Goal: Check status: Check status

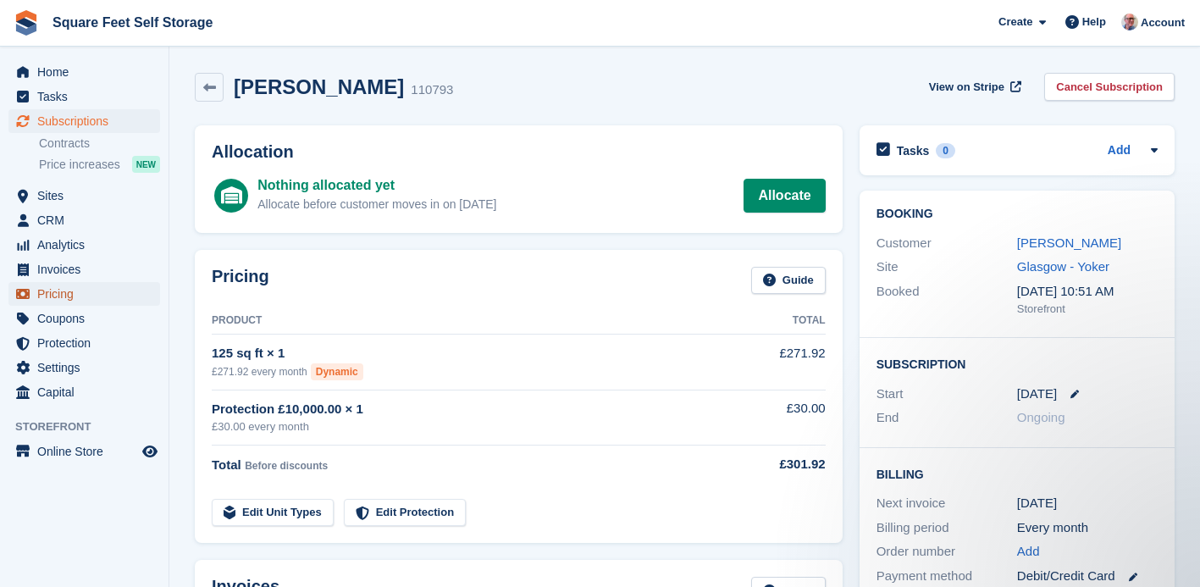
click at [71, 290] on span "Pricing" at bounding box center [88, 294] width 102 height 24
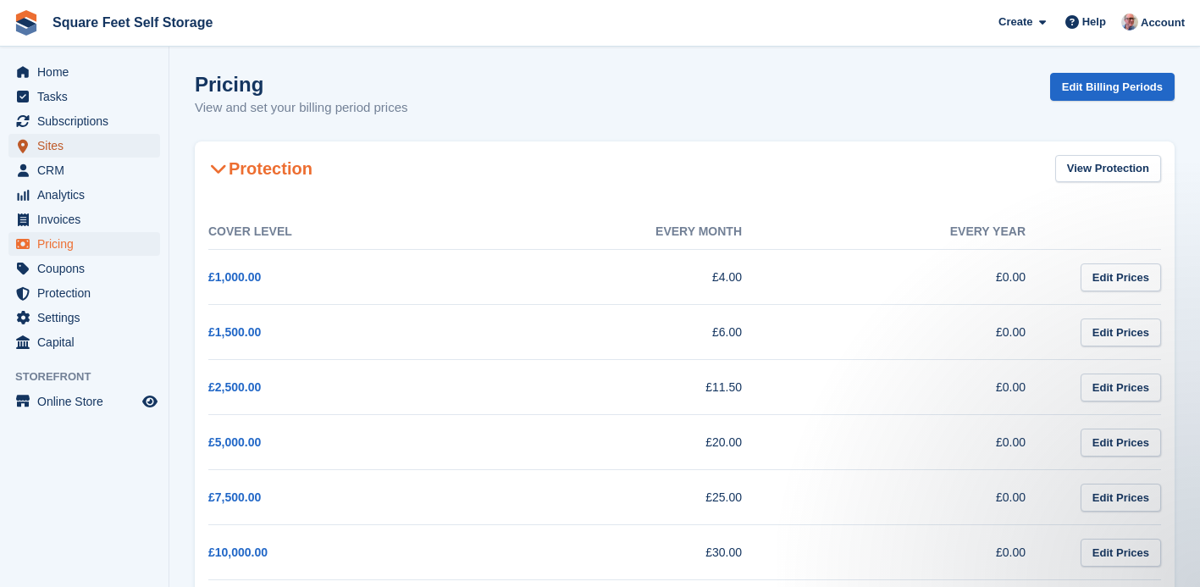
click at [66, 151] on span "Sites" at bounding box center [88, 146] width 102 height 24
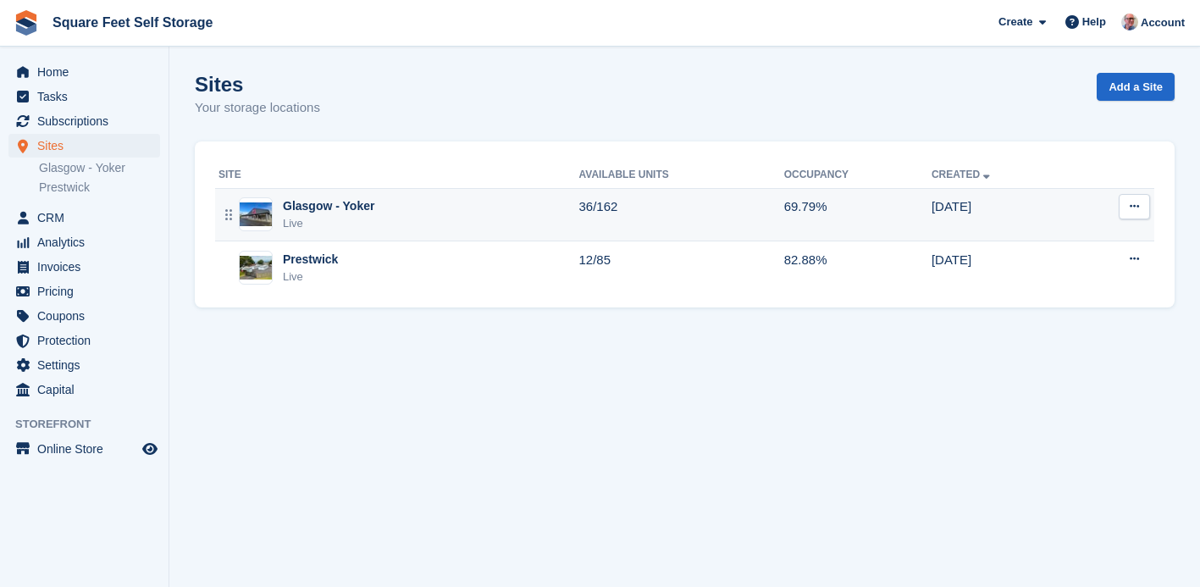
click at [336, 220] on div "Live" at bounding box center [328, 223] width 91 height 17
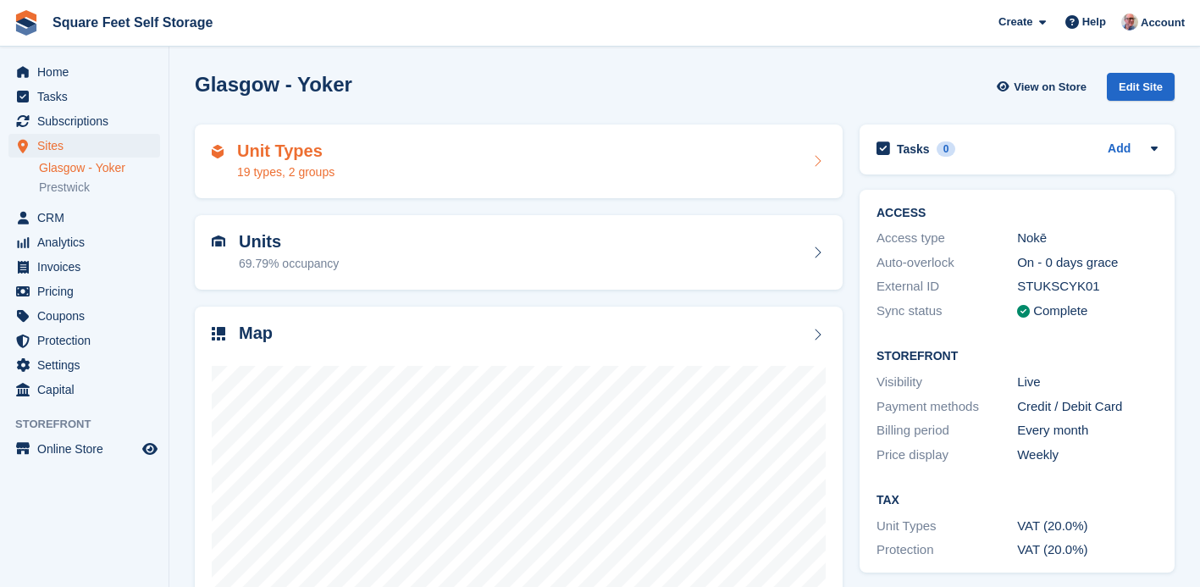
click at [412, 168] on div "Unit Types 19 types, 2 groups" at bounding box center [519, 161] width 614 height 41
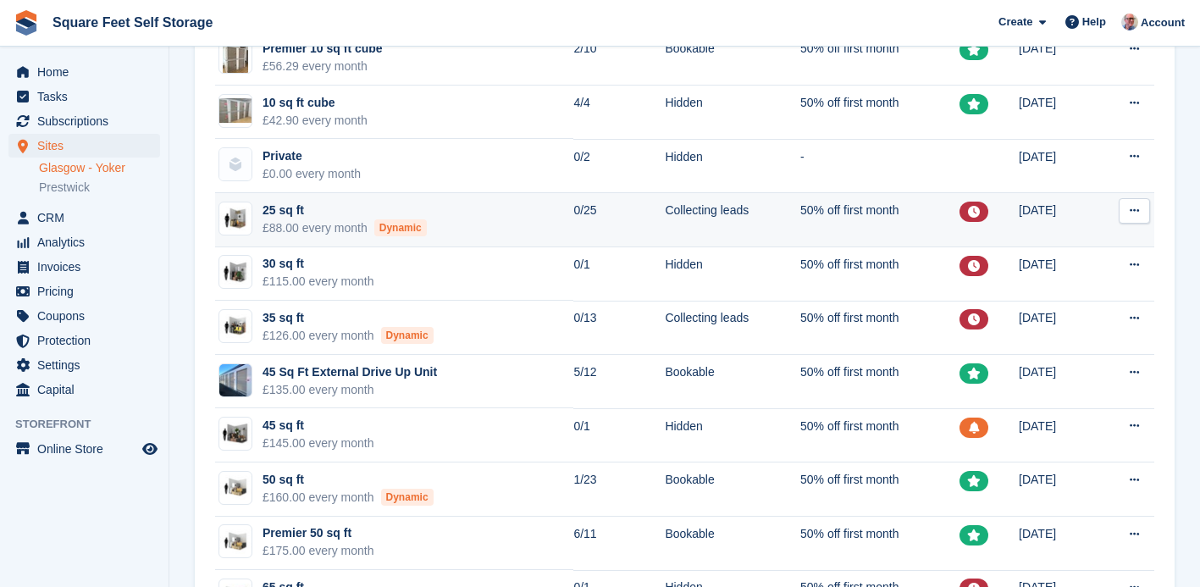
scroll to position [169, 0]
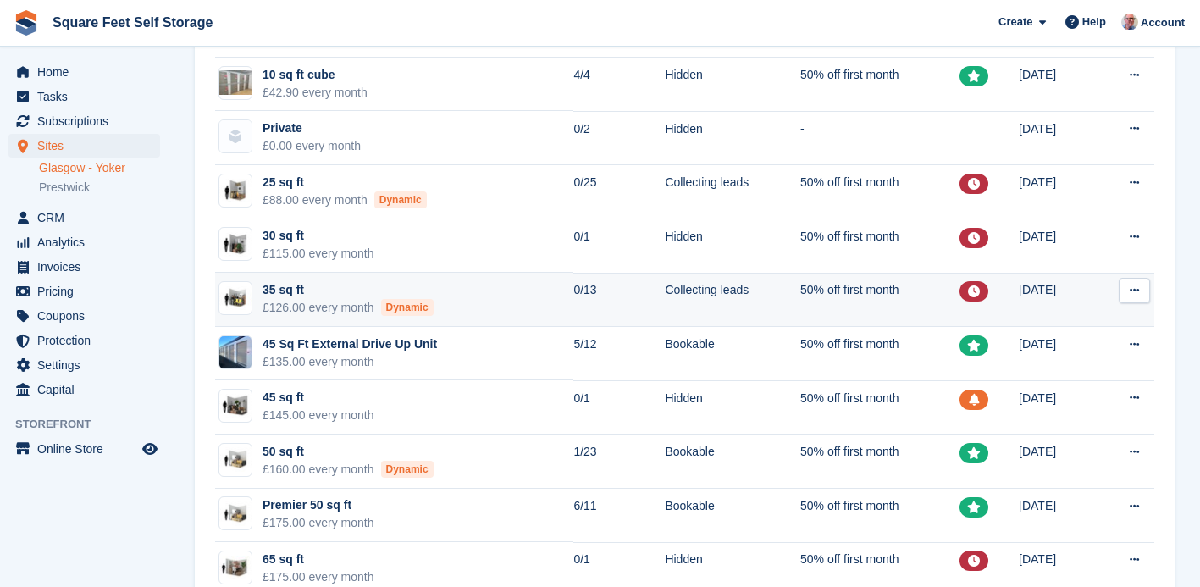
click at [500, 302] on td "35 sq ft £126.00 every month Dynamic" at bounding box center [394, 300] width 358 height 54
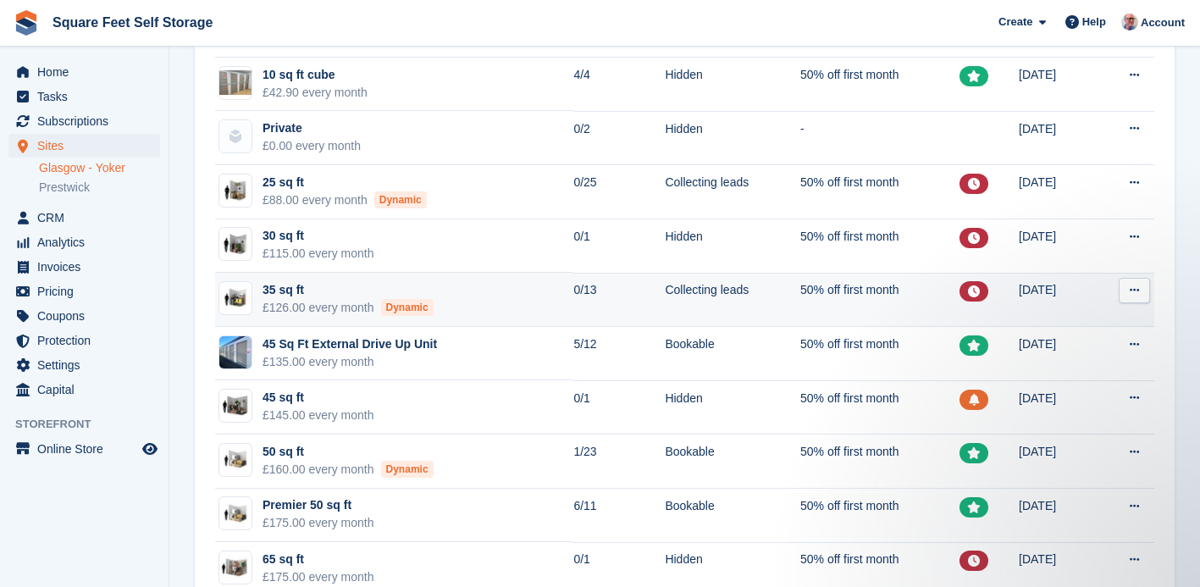
scroll to position [0, 0]
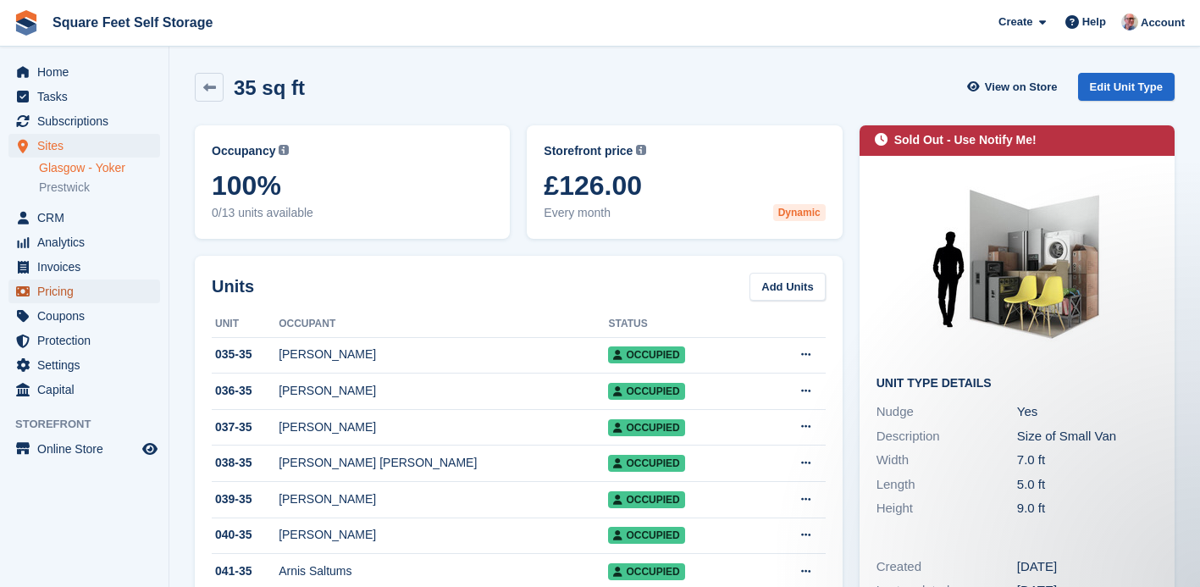
click at [65, 294] on span "Pricing" at bounding box center [88, 291] width 102 height 24
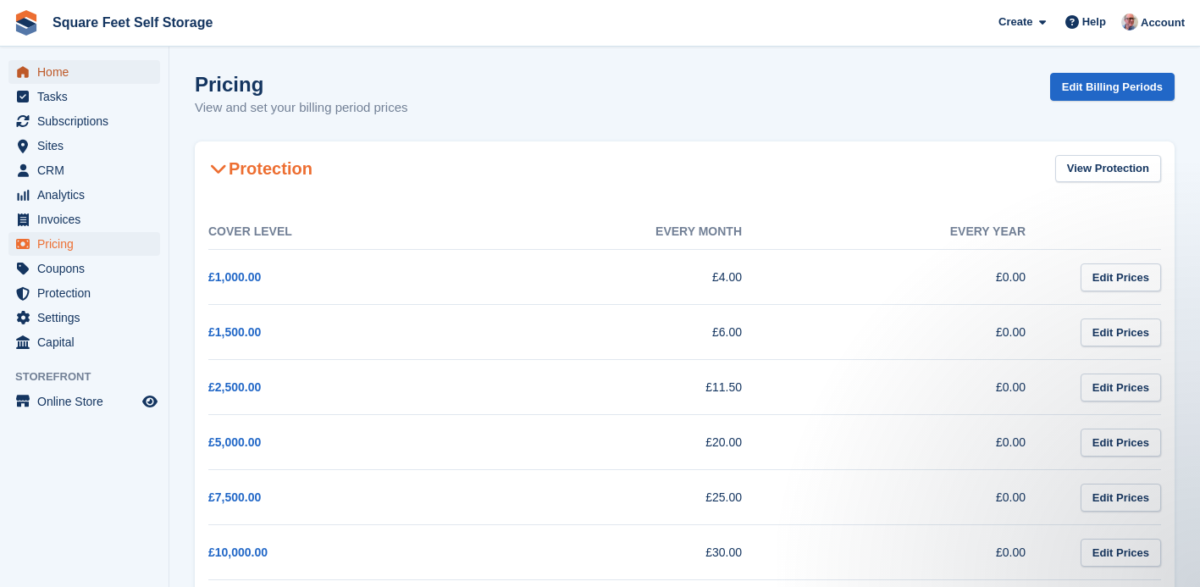
click at [81, 76] on span "Home" at bounding box center [88, 72] width 102 height 24
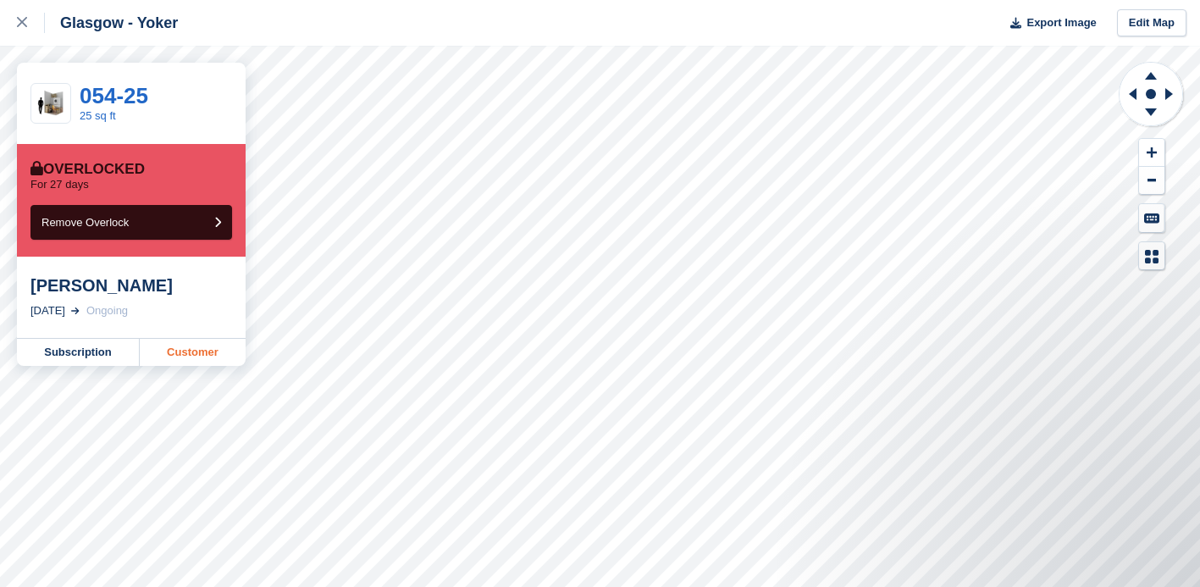
click at [200, 360] on link "Customer" at bounding box center [193, 352] width 106 height 27
click at [172, 351] on link "Customer" at bounding box center [193, 352] width 106 height 27
click at [80, 355] on link "Subscription" at bounding box center [78, 352] width 123 height 27
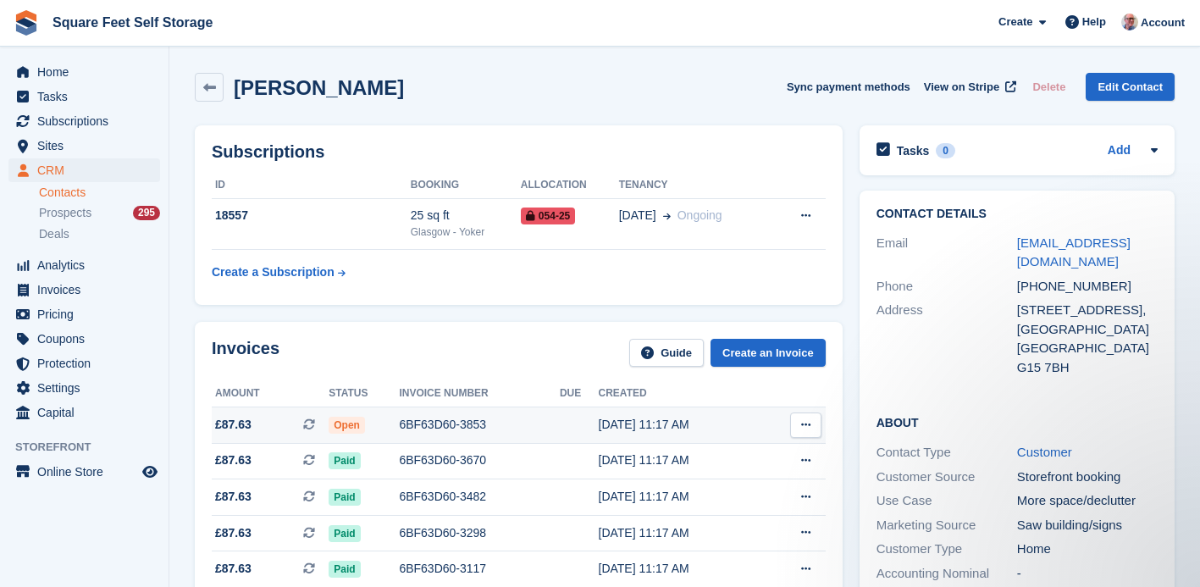
click at [464, 422] on div "6BF63D60-3853" at bounding box center [479, 425] width 161 height 18
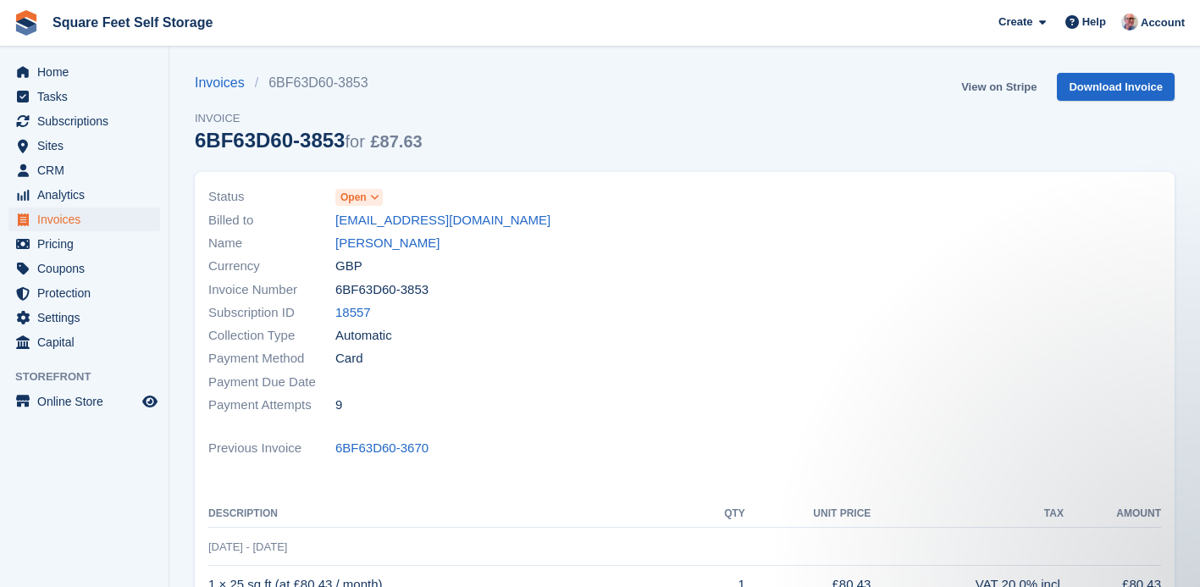
click at [991, 87] on link "View on Stripe" at bounding box center [998, 87] width 89 height 28
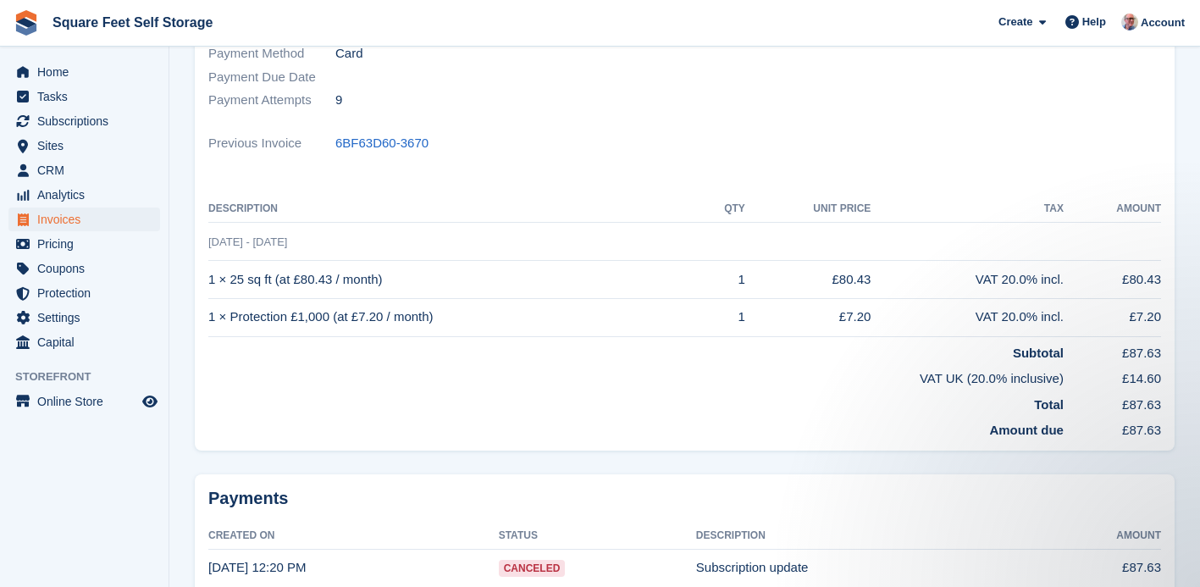
scroll to position [303, 0]
drag, startPoint x: 334, startPoint y: 144, endPoint x: 384, endPoint y: 147, distance: 50.1
click at [384, 147] on link "6BF63D60-3670" at bounding box center [381, 144] width 93 height 19
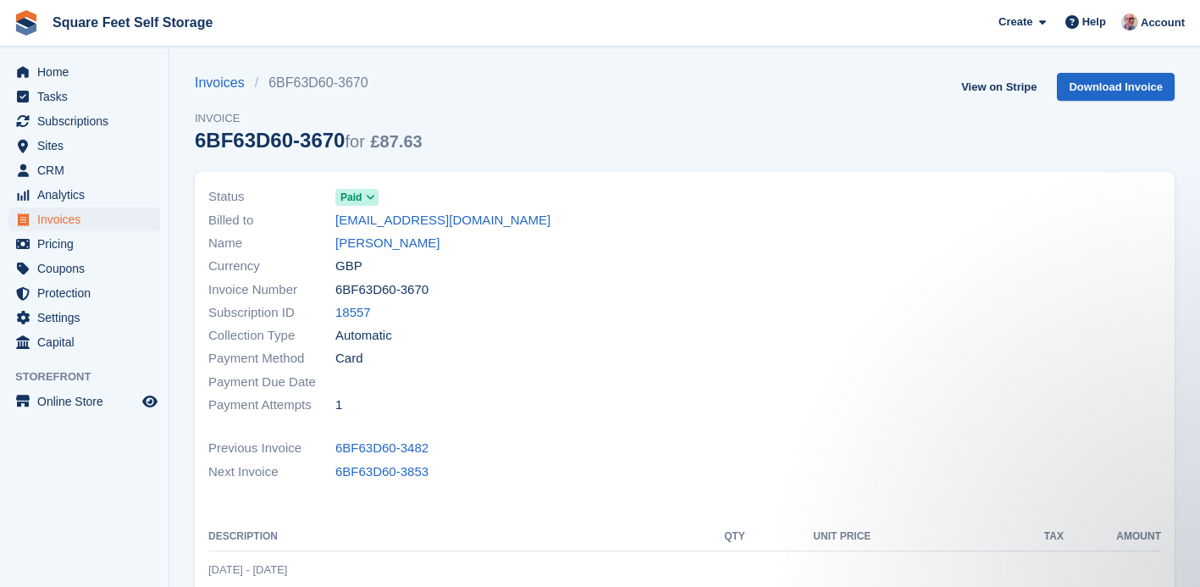
drag, startPoint x: 358, startPoint y: 141, endPoint x: 194, endPoint y: 141, distance: 164.2
click at [195, 141] on div "6BF63D60-3670 for £87.63" at bounding box center [309, 140] width 228 height 23
copy div "6BF63D60-3670"
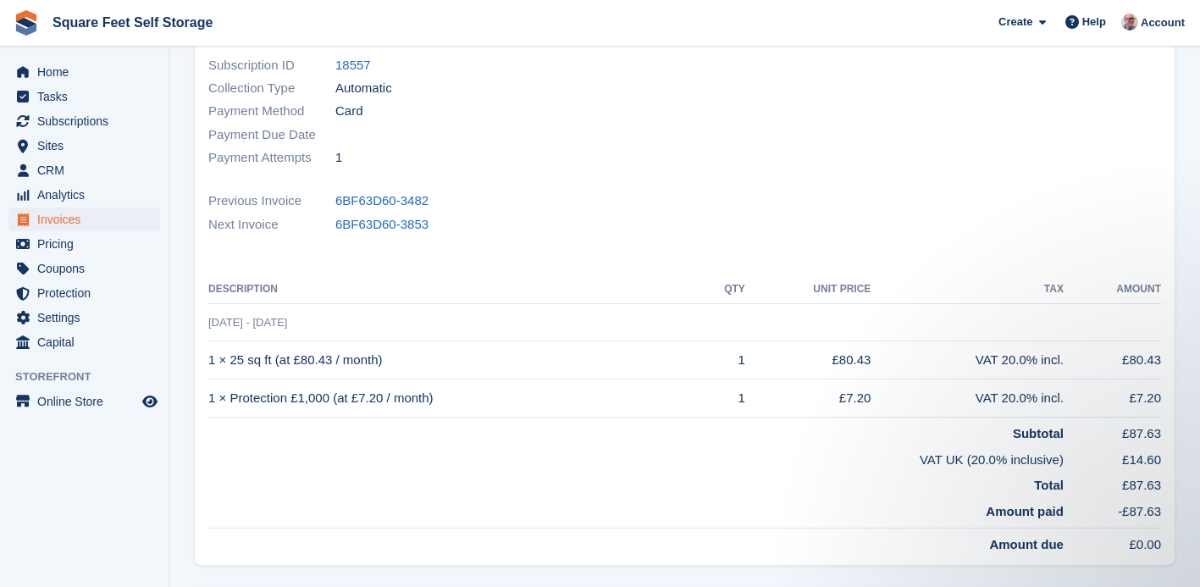
scroll to position [246, 0]
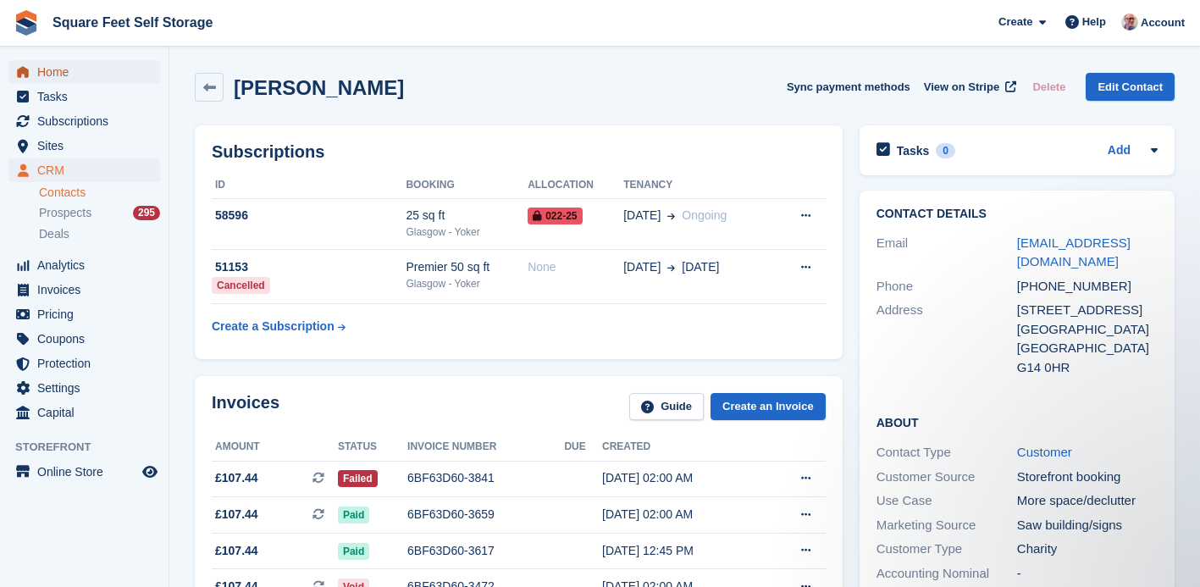
click at [65, 72] on span "Home" at bounding box center [88, 72] width 102 height 24
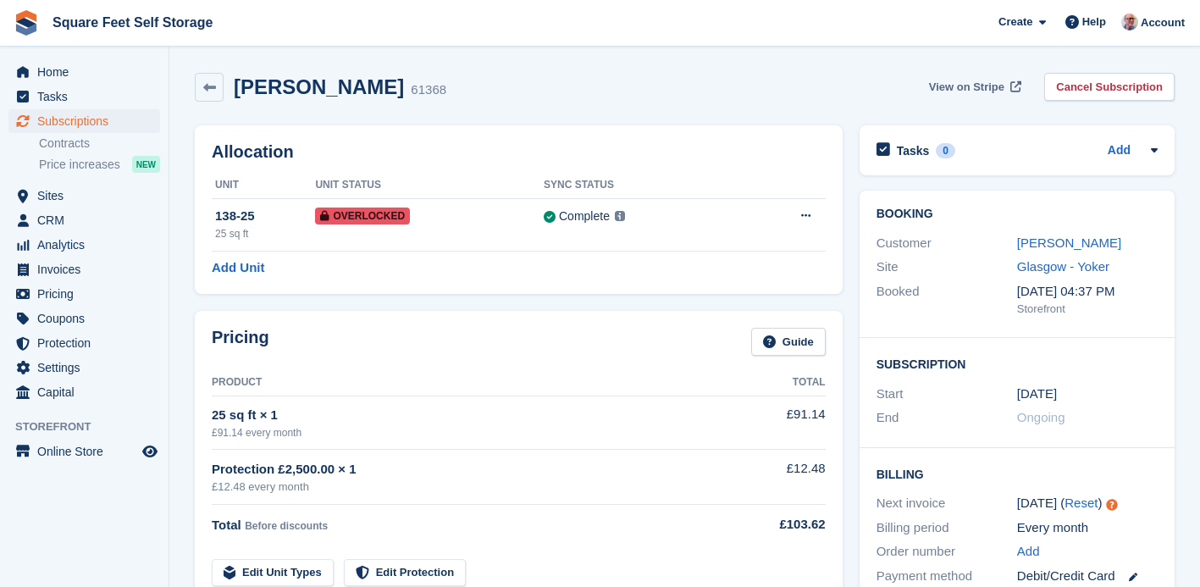
click at [944, 81] on span "View on Stripe" at bounding box center [966, 87] width 75 height 17
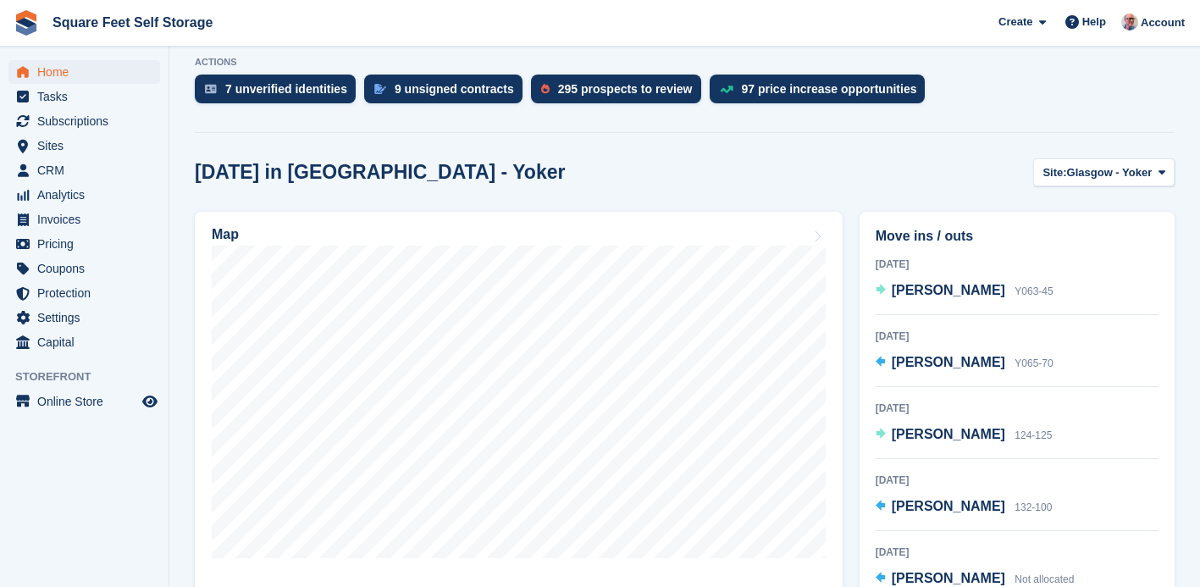
scroll to position [355, 0]
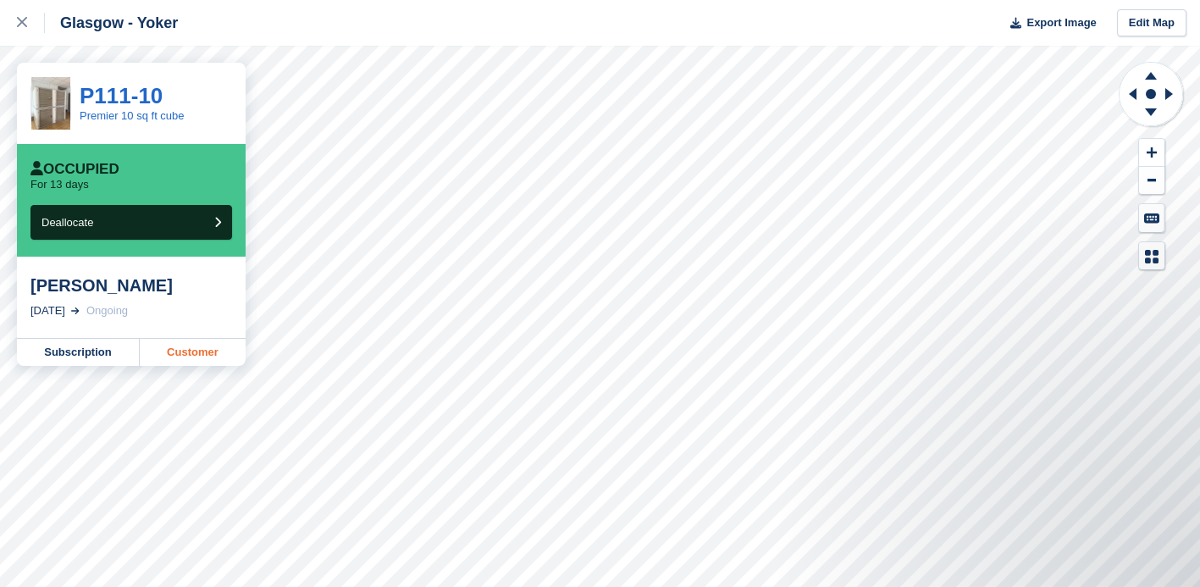
click at [178, 354] on link "Customer" at bounding box center [193, 352] width 106 height 27
click at [21, 27] on icon at bounding box center [22, 22] width 10 height 10
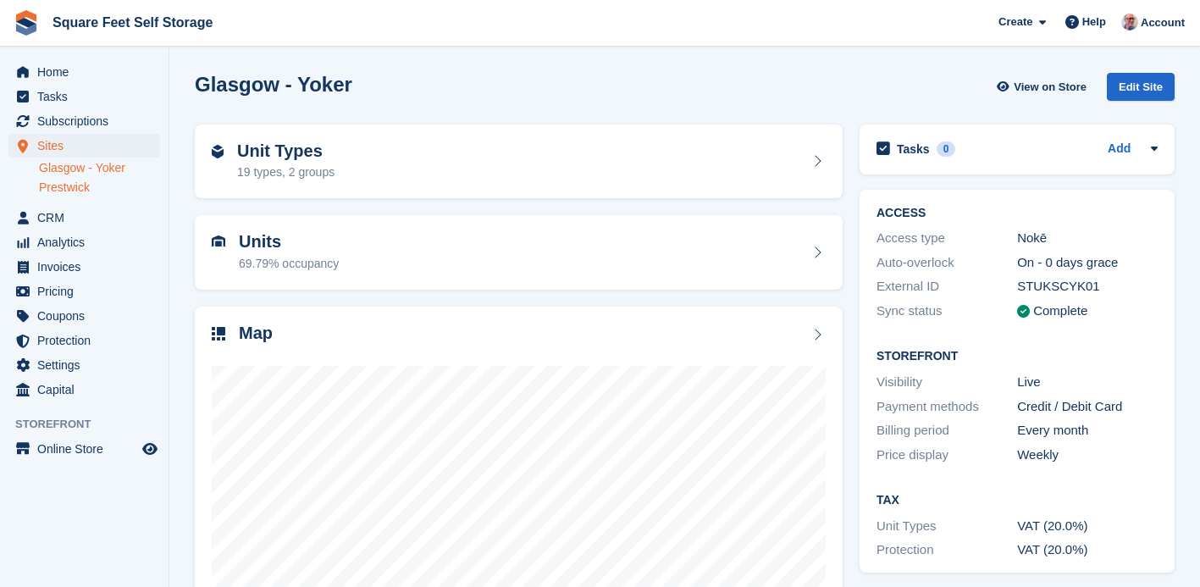
click at [80, 187] on link "Prestwick" at bounding box center [99, 187] width 121 height 16
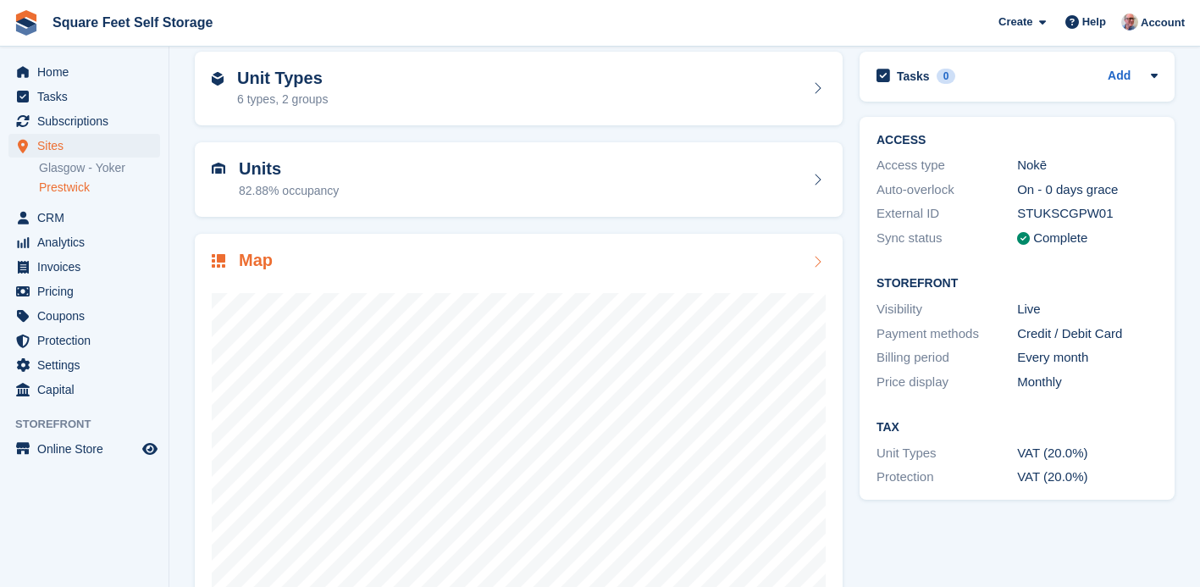
scroll to position [135, 0]
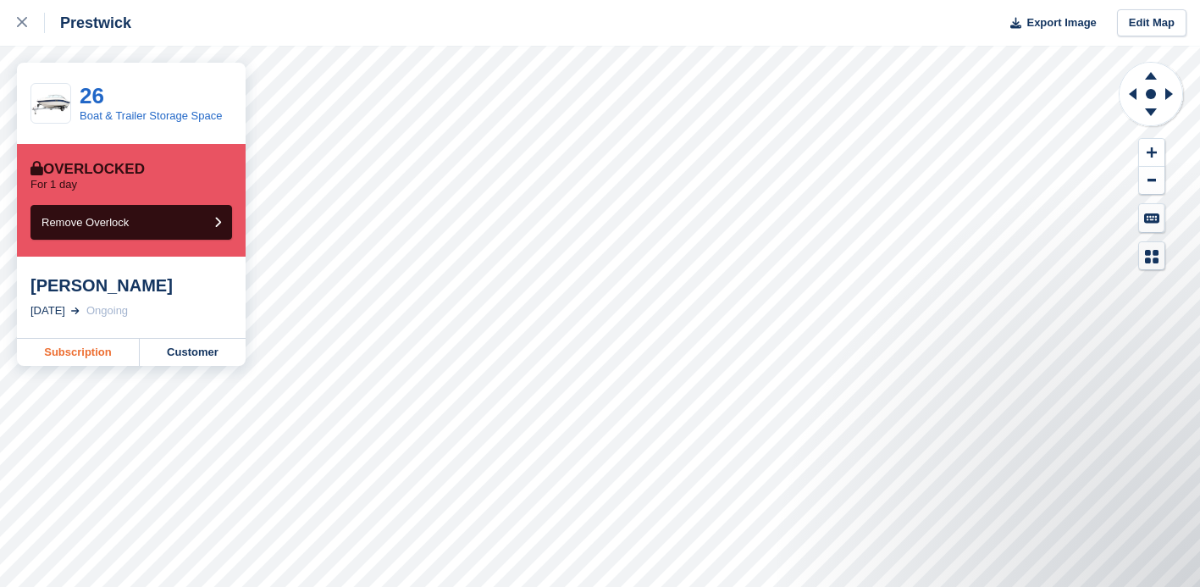
click at [78, 353] on link "Subscription" at bounding box center [78, 352] width 123 height 27
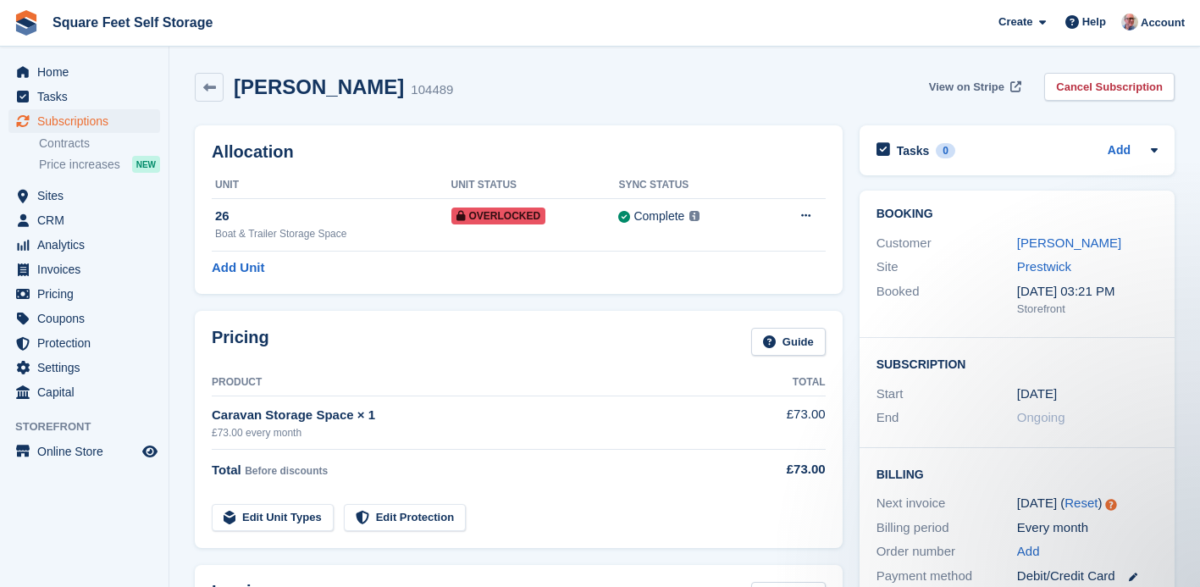
click at [942, 84] on span "View on Stripe" at bounding box center [966, 87] width 75 height 17
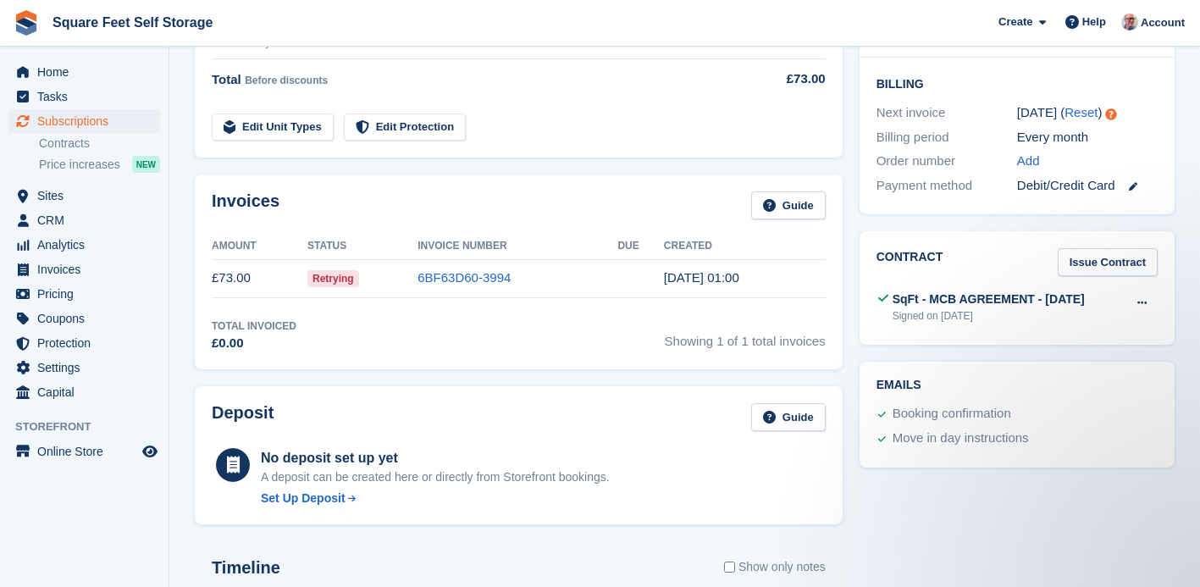
scroll to position [400, 0]
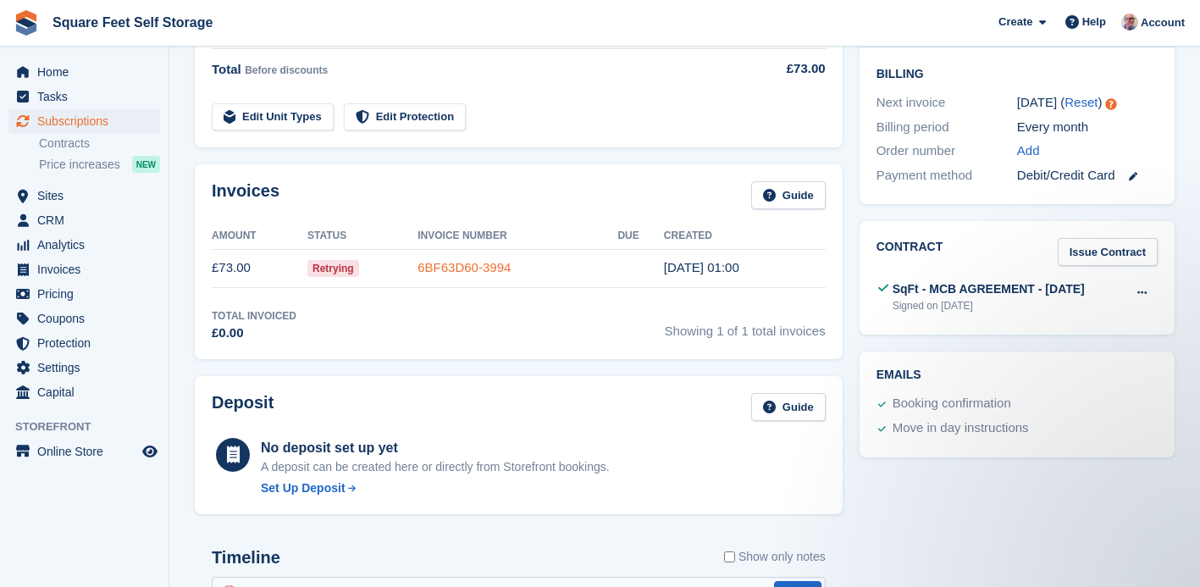
click at [491, 265] on link "6BF63D60-3994" at bounding box center [463, 267] width 93 height 14
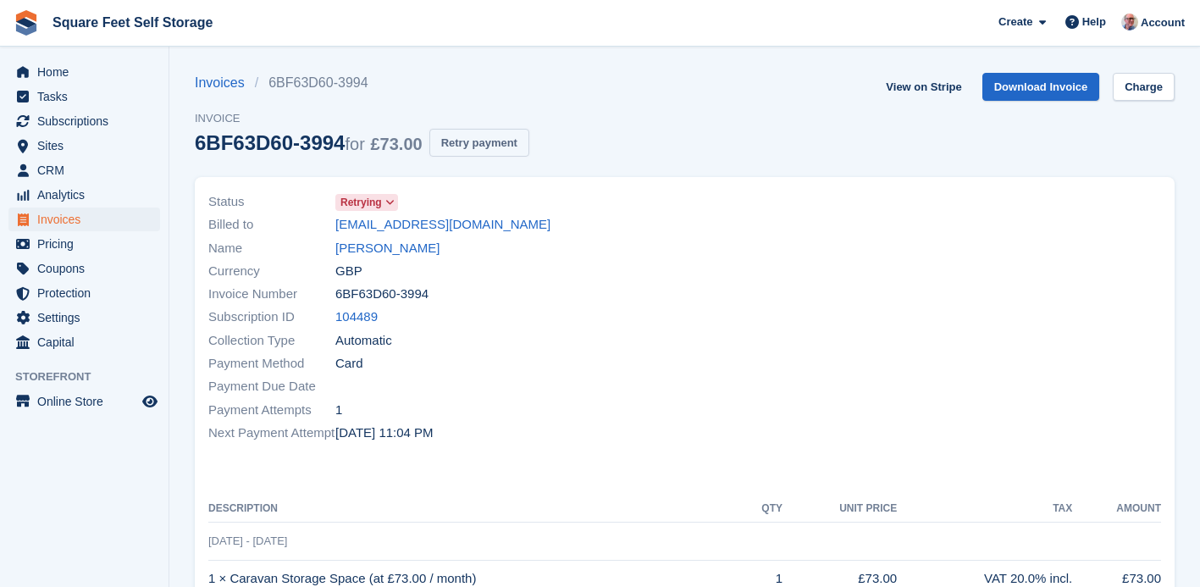
click at [498, 148] on button "Retry payment" at bounding box center [479, 143] width 100 height 28
